Goal: Transaction & Acquisition: Purchase product/service

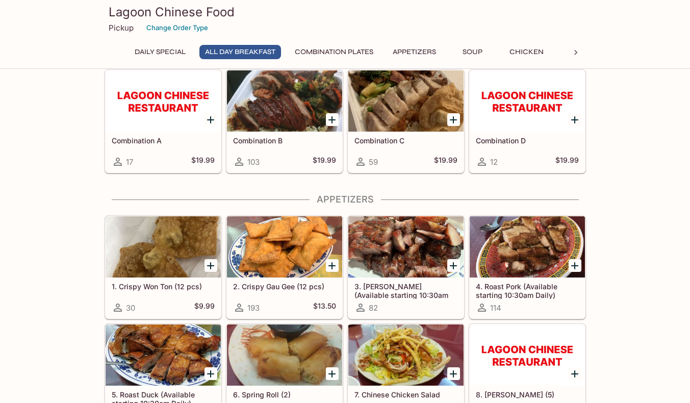
scroll to position [247, 0]
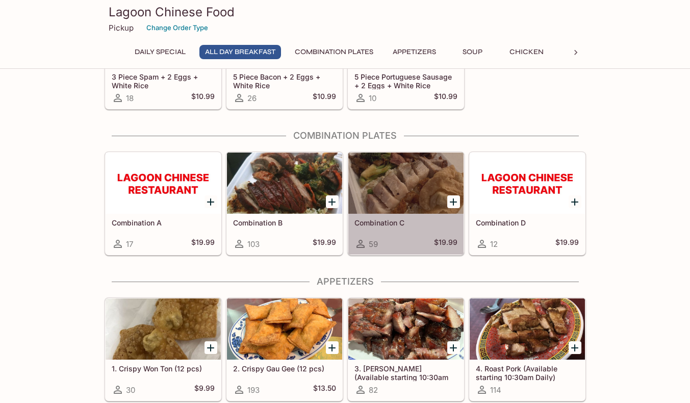
click at [427, 168] on div at bounding box center [406, 183] width 115 height 61
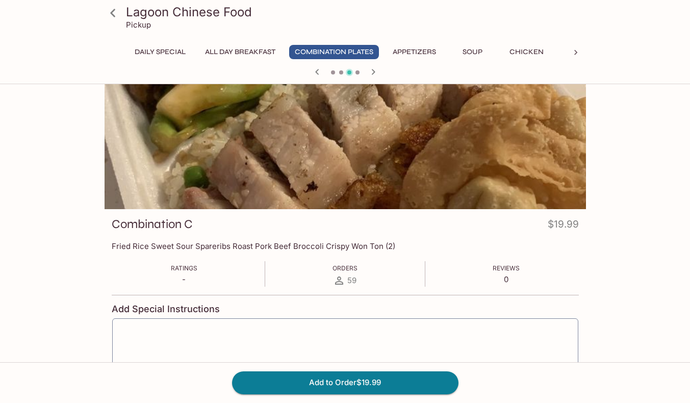
scroll to position [88, 0]
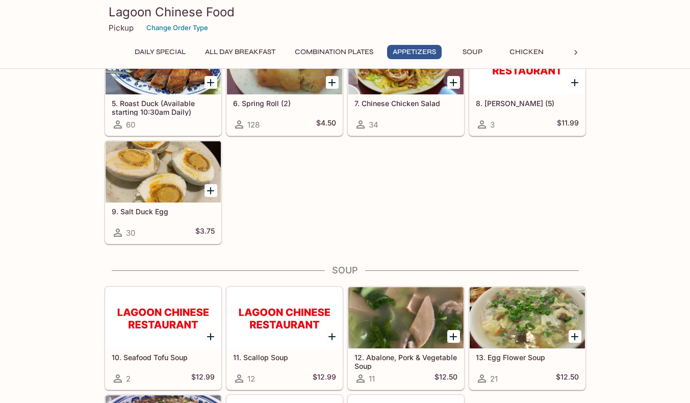
scroll to position [769, 0]
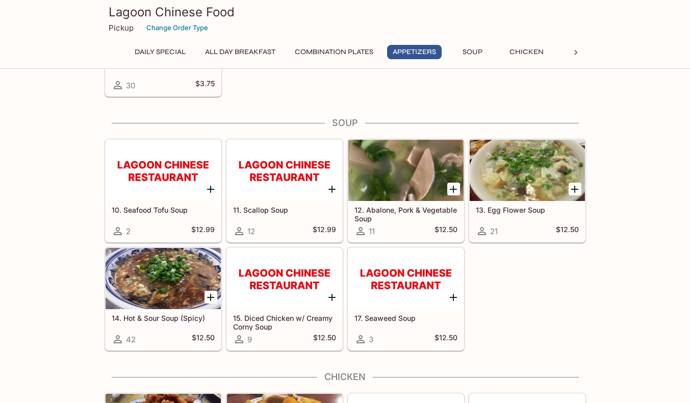
drag, startPoint x: 368, startPoint y: 209, endPoint x: 549, endPoint y: 373, distance: 244.2
click at [549, 373] on h4 "Chicken" at bounding box center [346, 376] width 482 height 11
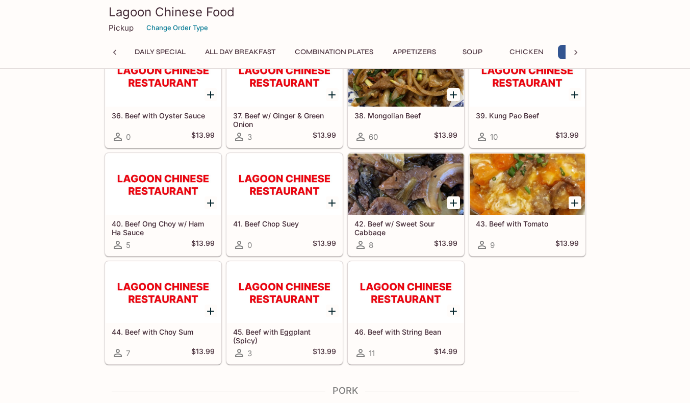
scroll to position [0, 43]
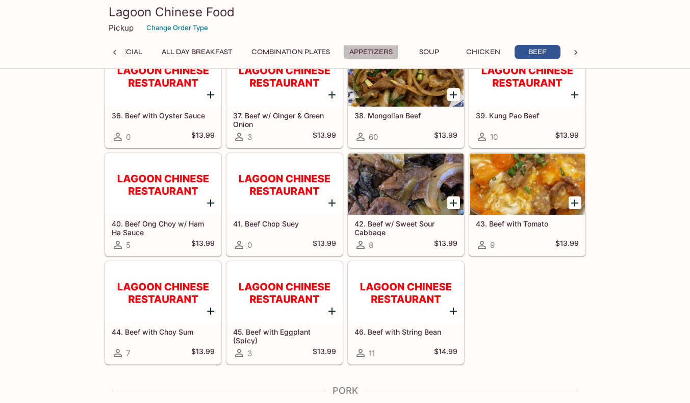
click at [386, 45] on button "Appetizers" at bounding box center [371, 52] width 55 height 14
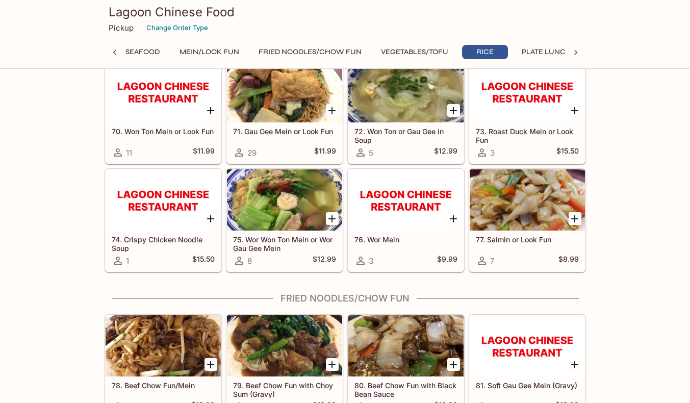
scroll to position [0, 547]
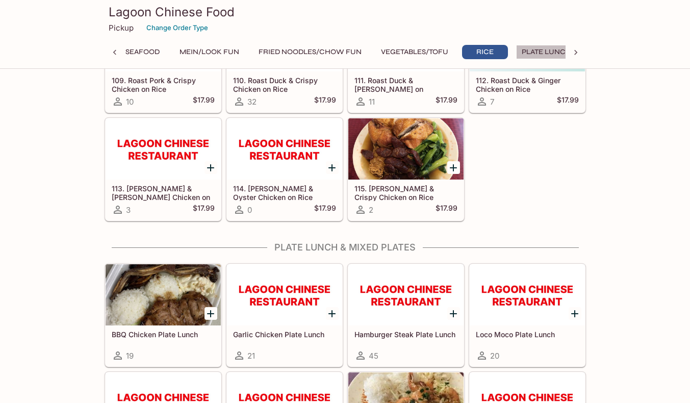
click at [535, 54] on button "Plate Lunch & Mixed Plates" at bounding box center [575, 52] width 118 height 14
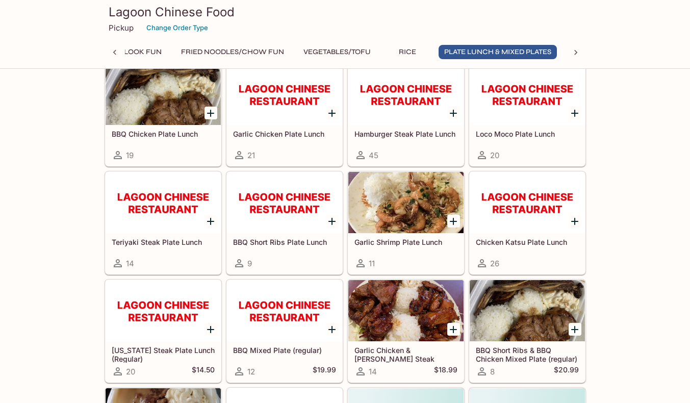
scroll to position [0, 0]
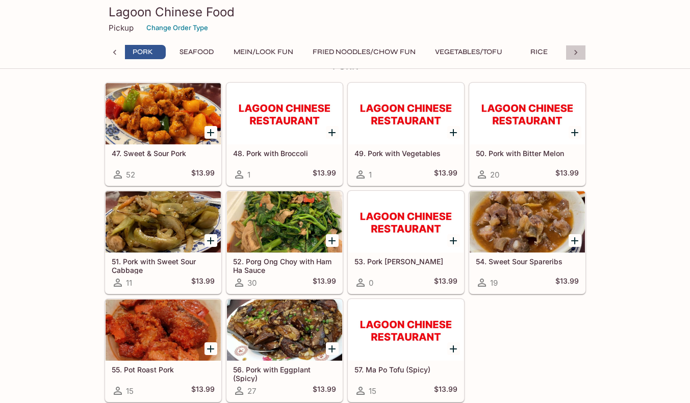
click at [571, 47] on div at bounding box center [576, 52] width 20 height 15
click at [571, 47] on div "Daily Special All Day Breakfast Combination Plates Appetizers Soup Chicken Beef…" at bounding box center [346, 55] width 482 height 20
click at [116, 51] on icon at bounding box center [115, 52] width 10 height 10
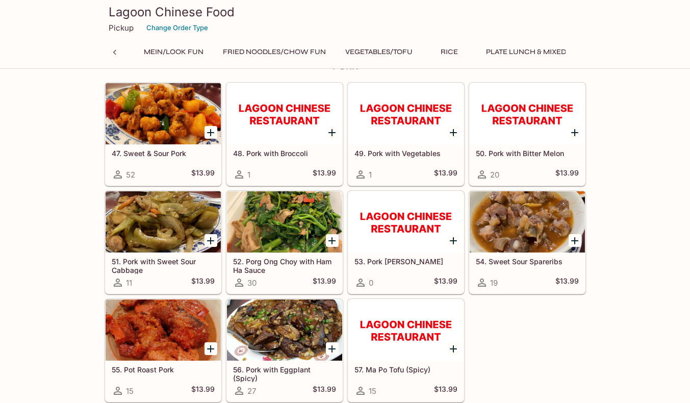
scroll to position [0, 554]
click at [116, 51] on icon at bounding box center [115, 52] width 10 height 10
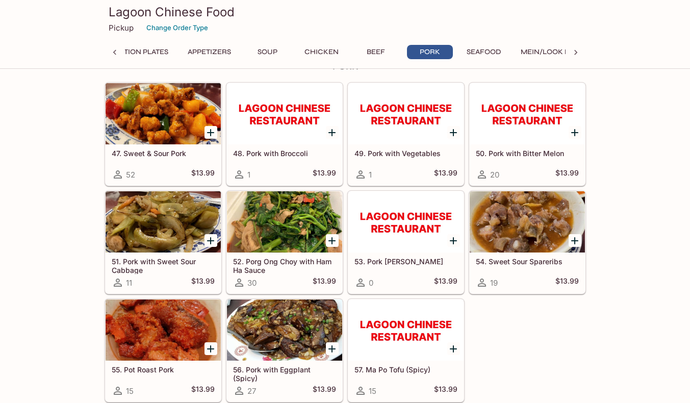
scroll to position [0, 130]
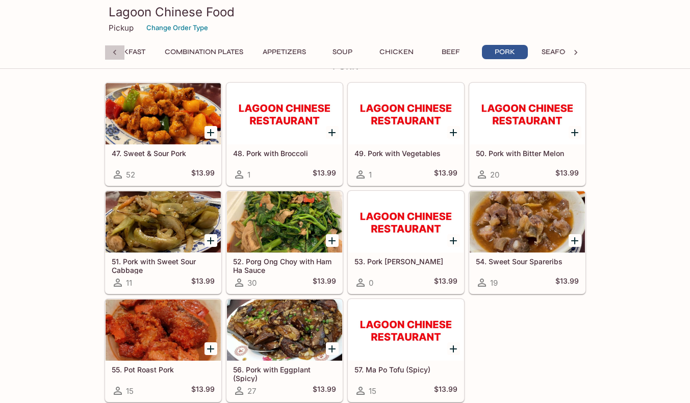
click at [116, 51] on icon at bounding box center [115, 52] width 10 height 10
